Goal: Submit feedback/report problem: Submit feedback/report problem

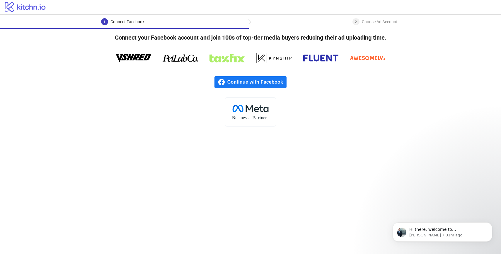
click at [222, 23] on div "1 Connect Facebook" at bounding box center [124, 23] width 249 height 11
click at [237, 80] on span "Continue with Facebook" at bounding box center [256, 82] width 59 height 12
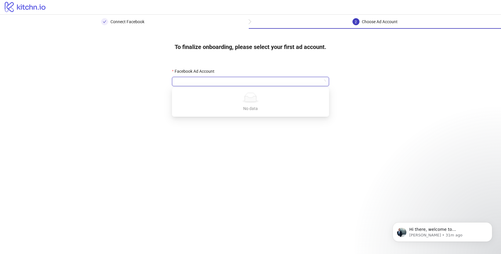
click at [230, 83] on input "Facebook Ad Account" at bounding box center [247, 81] width 145 height 9
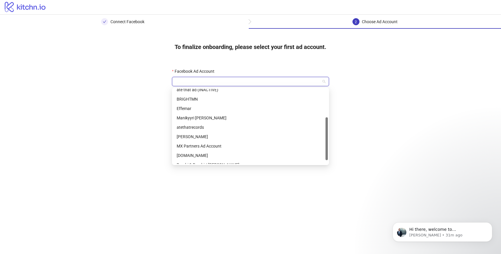
scroll to position [56, 0]
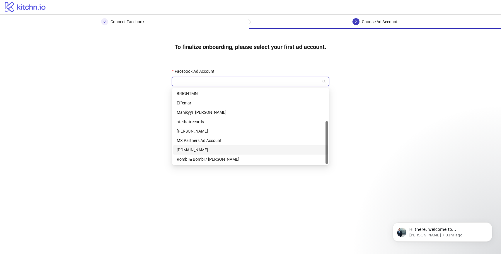
click at [194, 150] on div "Noux.me" at bounding box center [251, 149] width 148 height 6
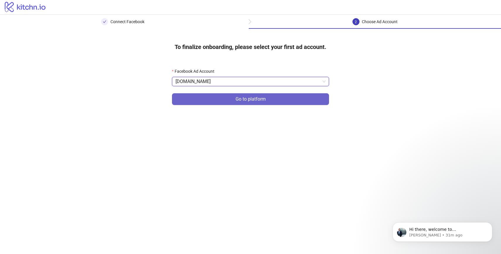
click at [227, 99] on button "Go to platform" at bounding box center [250, 99] width 157 height 12
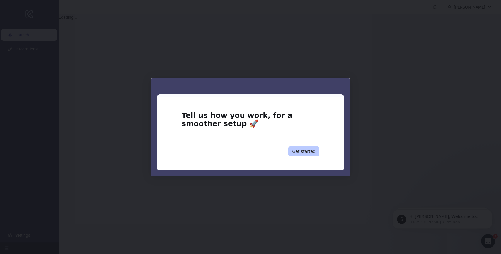
click at [298, 151] on button "Get started" at bounding box center [303, 151] width 31 height 10
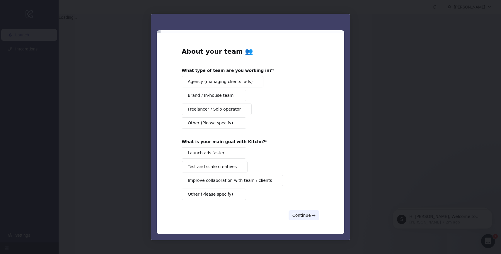
click at [218, 155] on span "Launch ads faster" at bounding box center [206, 153] width 37 height 6
click at [224, 97] on span "Brand / In-house team" at bounding box center [211, 95] width 46 height 6
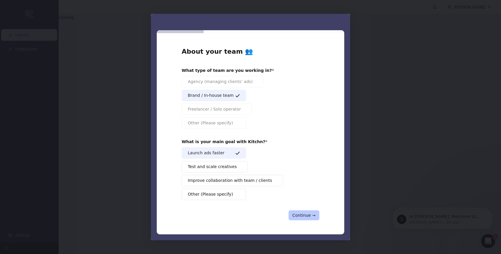
click at [298, 215] on button "Continue →" at bounding box center [303, 215] width 31 height 10
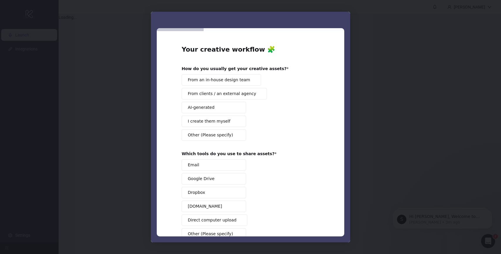
click at [226, 81] on span "From an in-house design team" at bounding box center [219, 80] width 62 height 6
click at [235, 122] on span "Intercom messenger" at bounding box center [237, 121] width 5 height 5
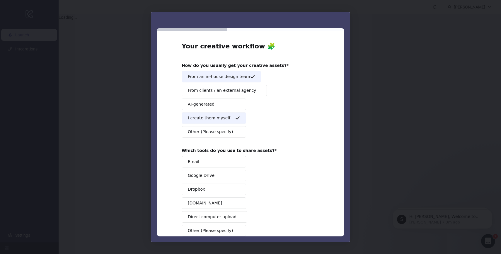
click at [238, 76] on span "From an in-house design team" at bounding box center [219, 76] width 62 height 6
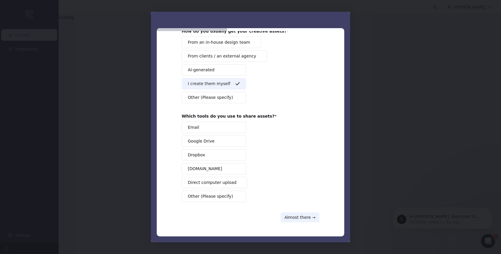
click at [200, 153] on span "Dropbox" at bounding box center [196, 155] width 17 height 6
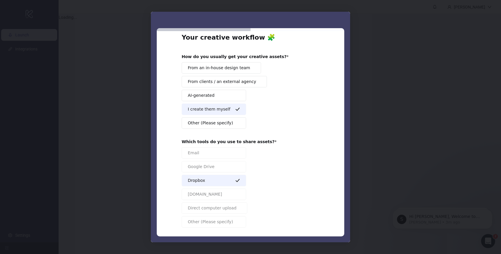
scroll to position [12, 0]
click at [221, 97] on button "AI-generated" at bounding box center [214, 94] width 64 height 11
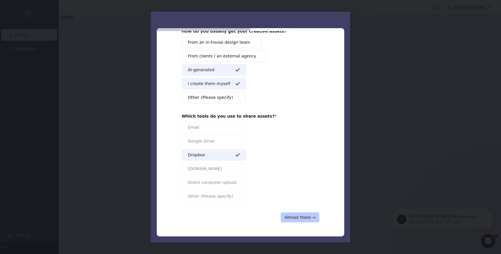
click at [289, 217] on button "Almost there →" at bounding box center [299, 217] width 39 height 10
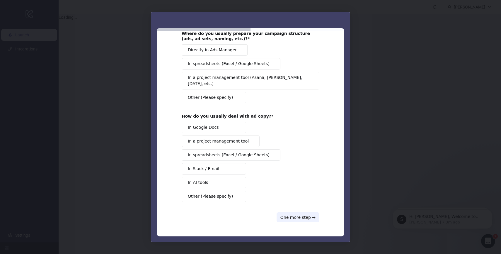
scroll to position [0, 0]
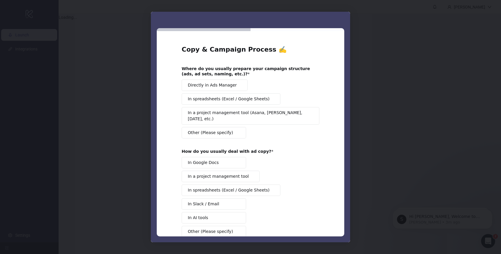
click at [218, 85] on span "Directly in Ads Manager" at bounding box center [212, 85] width 49 height 6
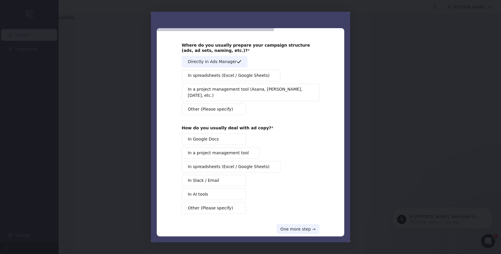
scroll to position [29, 0]
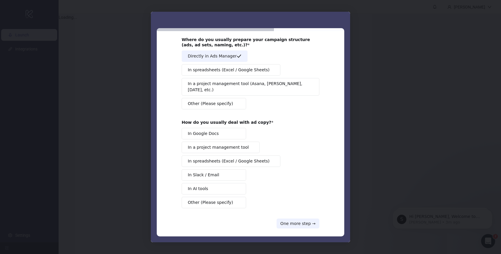
click at [191, 185] on span "In AI tools" at bounding box center [198, 188] width 20 height 6
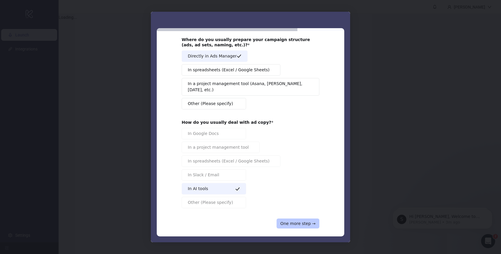
click at [283, 218] on button "One more step →" at bounding box center [297, 223] width 43 height 10
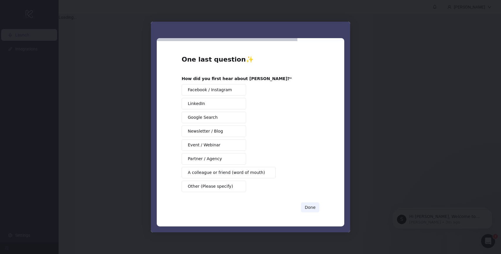
scroll to position [0, 0]
click at [223, 175] on button "A colleague or friend (word of mouth)" at bounding box center [229, 172] width 94 height 11
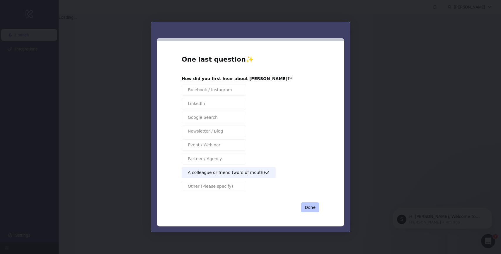
click at [307, 210] on button "Done" at bounding box center [310, 207] width 18 height 10
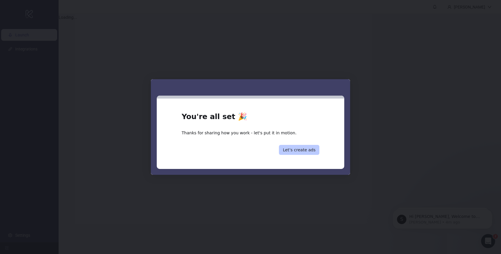
click at [295, 151] on button "Let’s create ads" at bounding box center [299, 150] width 40 height 10
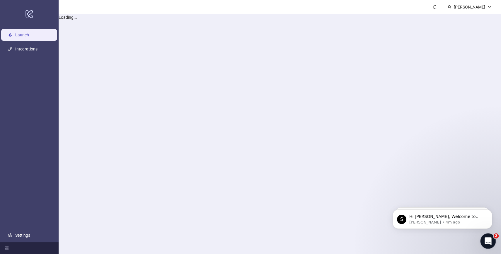
click at [491, 240] on div "Open Intercom Messenger" at bounding box center [486, 239] width 19 height 19
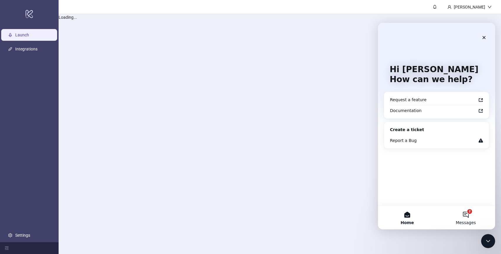
click at [463, 210] on button "2 Messages" at bounding box center [465, 217] width 59 height 23
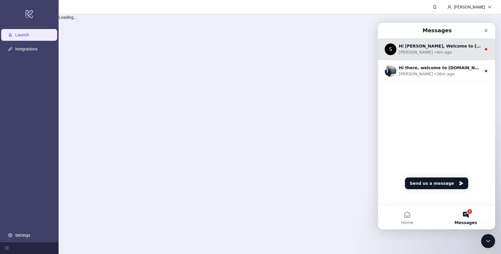
click at [434, 52] on div "• 4m ago" at bounding box center [443, 52] width 18 height 6
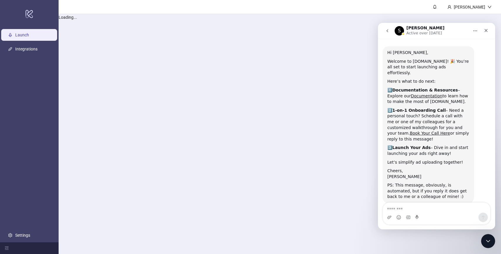
scroll to position [17, 0]
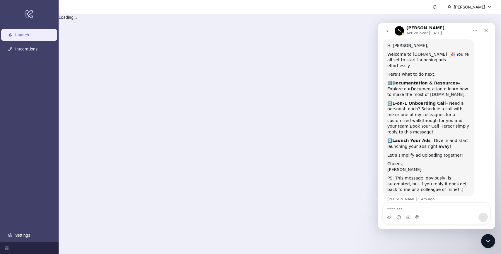
click at [387, 32] on icon "go back" at bounding box center [387, 30] width 5 height 5
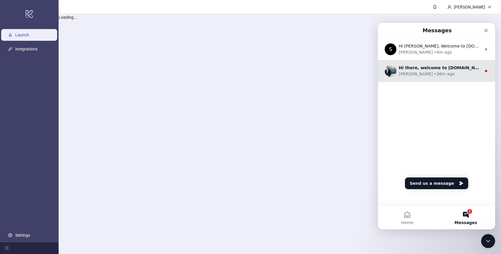
click at [434, 75] on div "• 36m ago" at bounding box center [444, 74] width 20 height 6
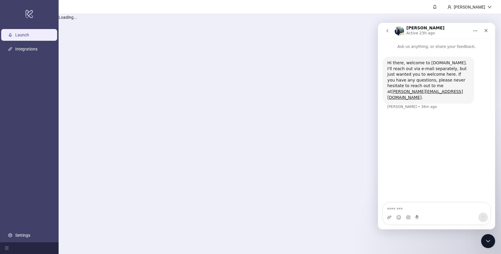
click at [327, 139] on main "Maria Picard Loading..." at bounding box center [280, 127] width 442 height 254
click at [368, 33] on main "Maria Picard Loading..." at bounding box center [280, 127] width 442 height 254
click at [483, 31] on div "Close" at bounding box center [485, 30] width 11 height 11
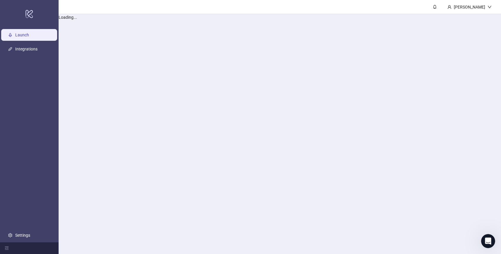
click at [27, 35] on link "Launch" at bounding box center [22, 34] width 14 height 5
click at [25, 234] on link "Settings" at bounding box center [22, 234] width 15 height 5
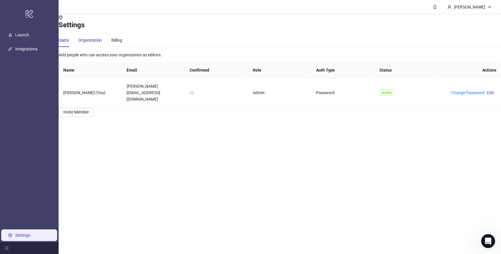
click at [102, 43] on div "Organization" at bounding box center [90, 40] width 24 height 6
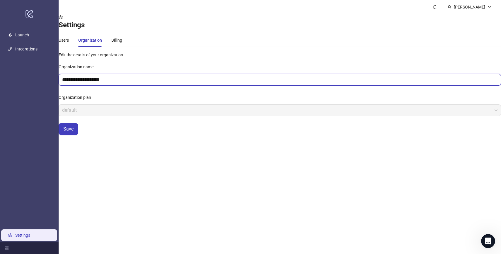
click at [122, 85] on input "**********" at bounding box center [280, 80] width 442 height 12
drag, startPoint x: 122, startPoint y: 94, endPoint x: 62, endPoint y: 94, distance: 60.3
click at [63, 94] on div "**********" at bounding box center [280, 83] width 442 height 101
type input "*******"
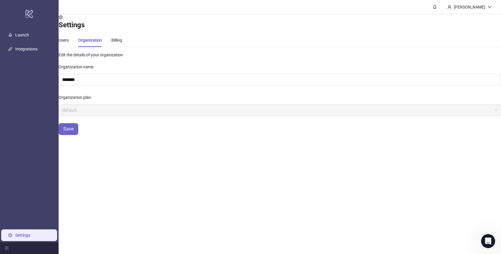
click at [73, 131] on span "Save" at bounding box center [68, 128] width 10 height 5
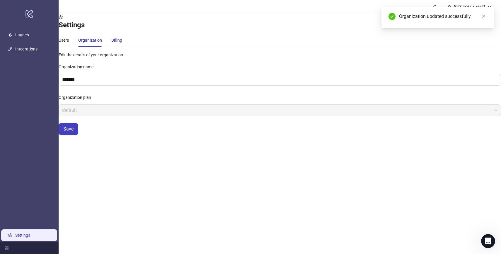
click at [122, 43] on div "Billing" at bounding box center [116, 40] width 11 height 6
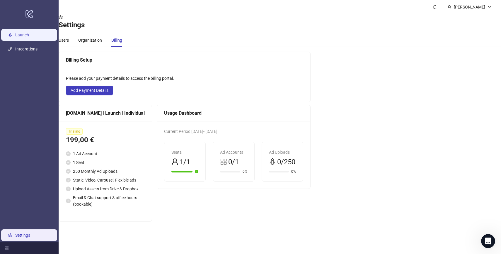
click at [21, 32] on link "Launch" at bounding box center [22, 34] width 14 height 5
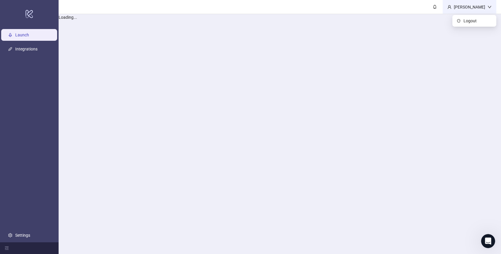
click at [469, 6] on div "[PERSON_NAME]" at bounding box center [469, 7] width 36 height 6
click at [367, 49] on main "Maria Picard Loading..." at bounding box center [280, 127] width 442 height 254
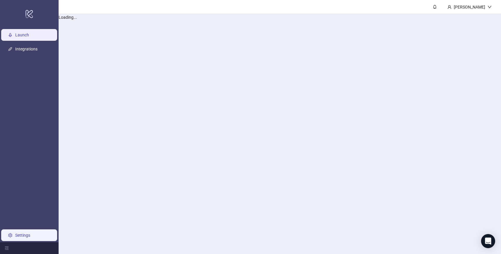
click at [15, 232] on link "Settings" at bounding box center [22, 234] width 15 height 5
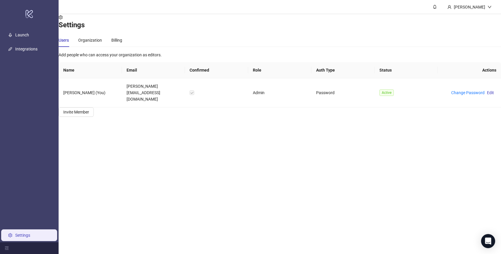
click at [25, 235] on link "Settings" at bounding box center [22, 234] width 15 height 5
click at [3, 247] on div at bounding box center [29, 248] width 59 height 12
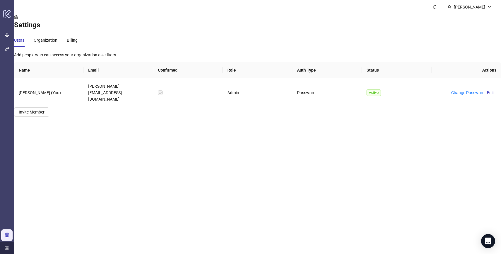
click at [7, 247] on icon "menu-unfold" at bounding box center [7, 248] width 4 height 4
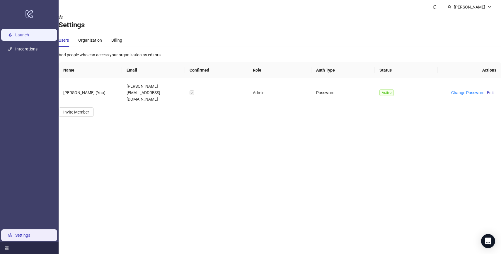
click at [24, 32] on link "Launch" at bounding box center [22, 34] width 14 height 5
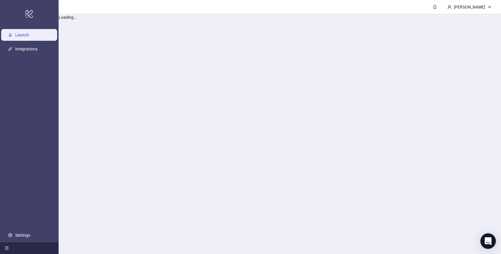
click at [488, 239] on icon "Open Intercom Messenger" at bounding box center [487, 241] width 7 height 8
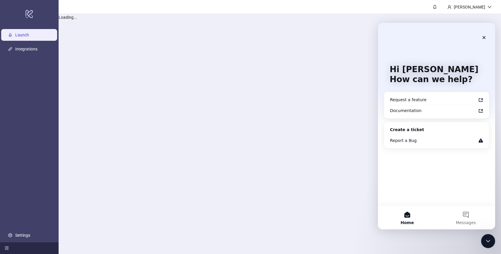
click at [423, 136] on div "Report a Bug" at bounding box center [436, 140] width 100 height 11
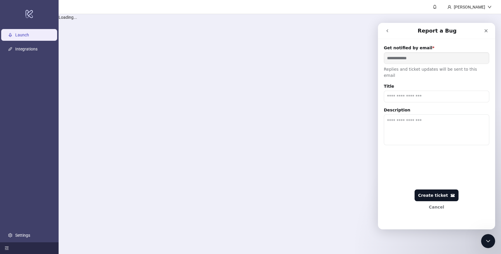
click at [386, 31] on icon "go back" at bounding box center [387, 30] width 5 height 5
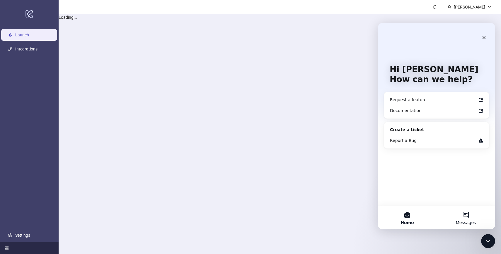
click at [461, 205] on div "Home Messages" at bounding box center [436, 217] width 117 height 24
click at [464, 212] on button "Messages" at bounding box center [465, 217] width 59 height 23
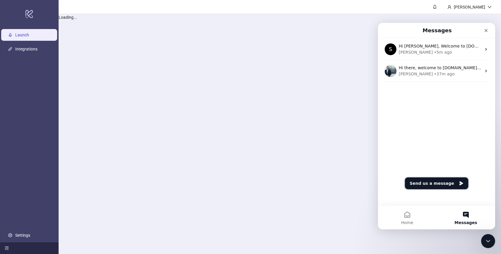
click at [437, 180] on button "Send us a message" at bounding box center [436, 183] width 63 height 12
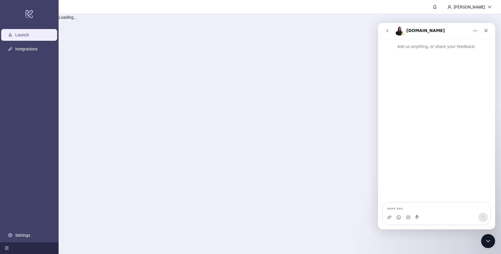
click at [418, 210] on textarea "Message…" at bounding box center [436, 207] width 107 height 10
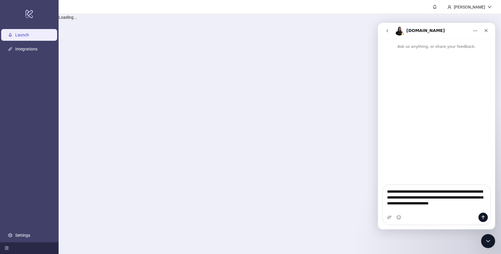
click at [462, 206] on textarea "**********" at bounding box center [436, 196] width 107 height 22
type textarea "**********"
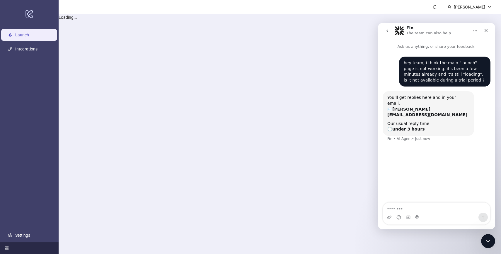
click at [206, 111] on main "Maria Picard Loading..." at bounding box center [280, 127] width 442 height 254
click at [334, 100] on main "[PERSON_NAME] Loading..." at bounding box center [280, 127] width 442 height 254
click at [194, 49] on main "[PERSON_NAME] Loading..." at bounding box center [280, 127] width 442 height 254
click at [19, 49] on link "Integrations" at bounding box center [26, 49] width 22 height 5
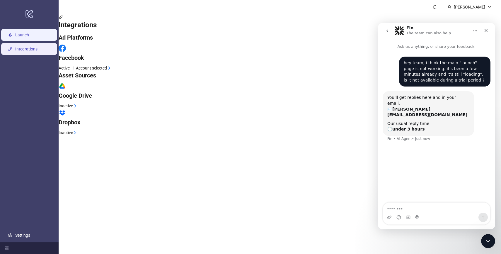
click at [29, 34] on link "Launch" at bounding box center [22, 34] width 14 height 5
